Goal: Find specific page/section: Find specific page/section

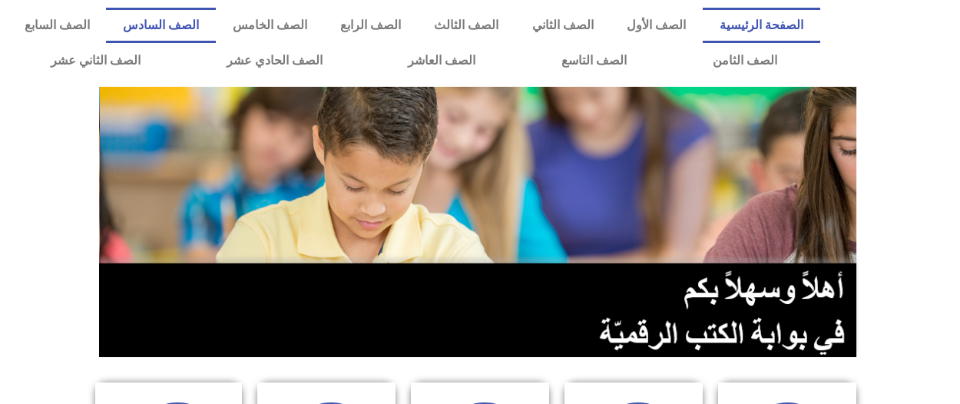
click at [215, 27] on link "الصف السادس" at bounding box center [160, 25] width 109 height 35
click at [215, 18] on link "الصف السادس" at bounding box center [160, 25] width 109 height 35
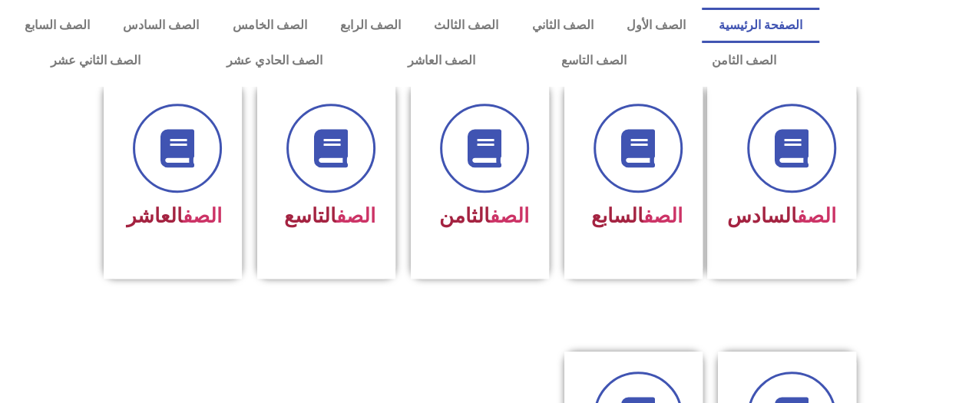
scroll to position [551, 0]
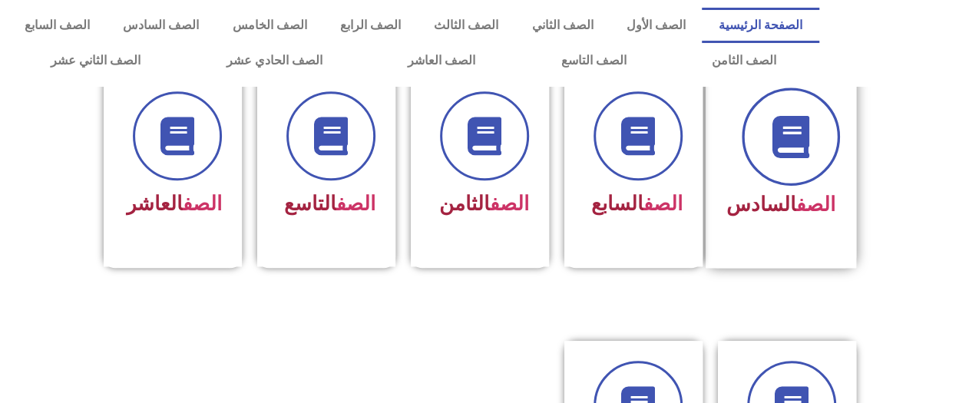
click at [788, 115] on icon at bounding box center [790, 136] width 42 height 42
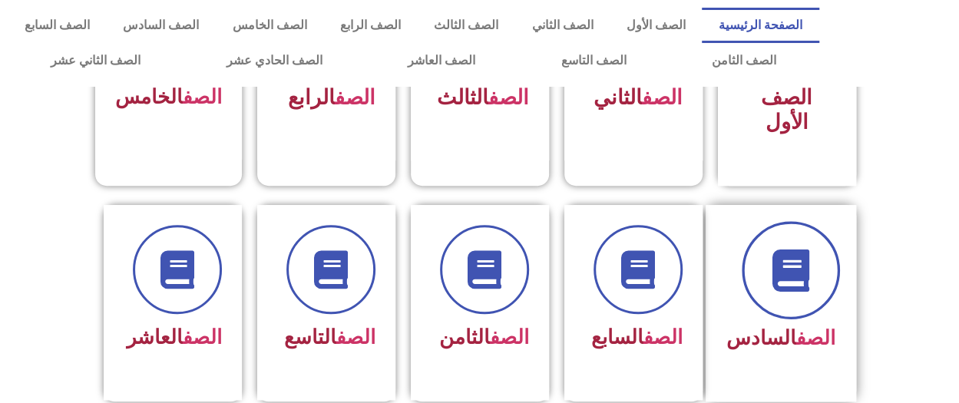
scroll to position [417, 0]
click at [748, 245] on span at bounding box center [791, 271] width 98 height 98
